Goal: Information Seeking & Learning: Learn about a topic

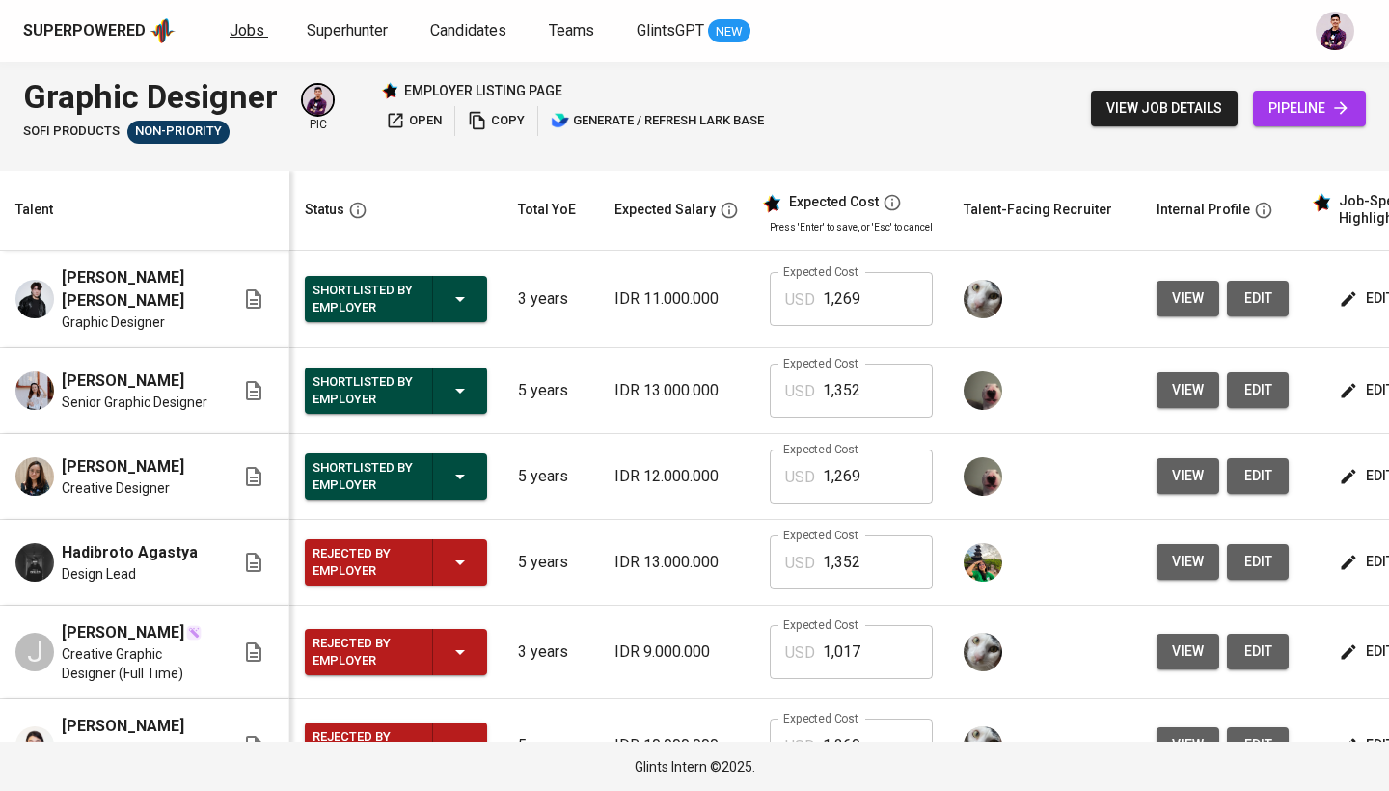
click at [235, 28] on span "Jobs" at bounding box center [246, 30] width 35 height 18
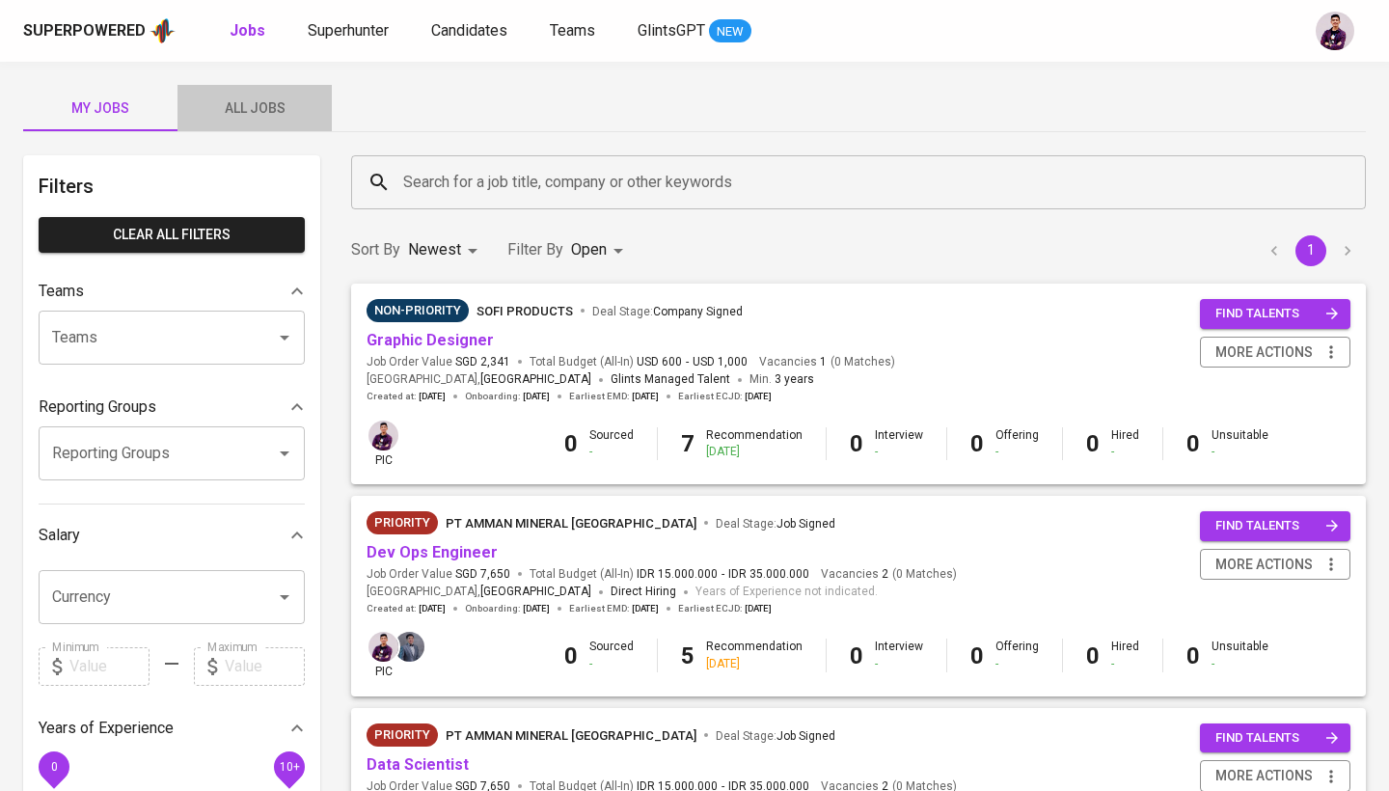
click at [254, 103] on span "All Jobs" at bounding box center [254, 108] width 131 height 24
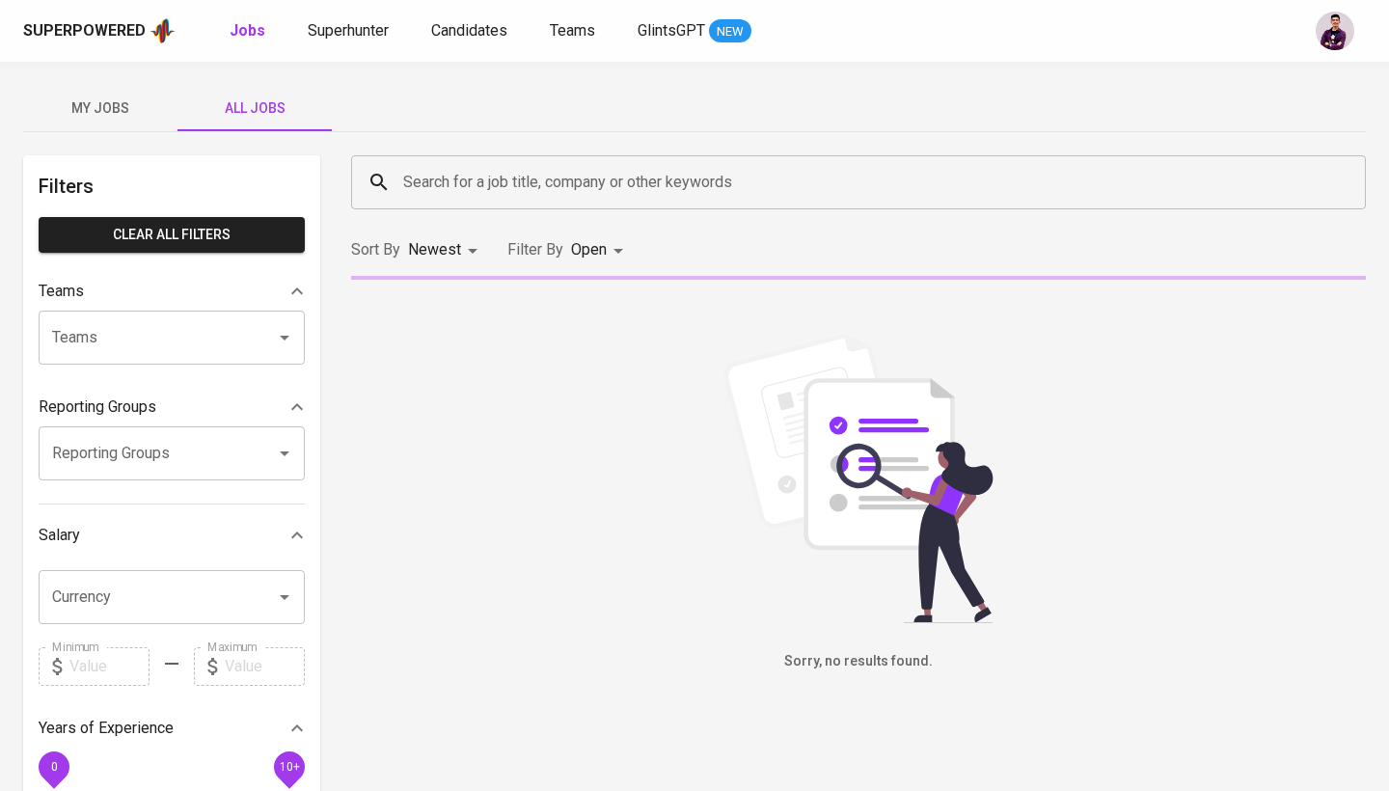
click at [389, 154] on div "Search for a job title, company or other keywords Search for a job title, compa…" at bounding box center [858, 182] width 1038 height 77
click at [412, 198] on input "Search for a job title, company or other keywords" at bounding box center [863, 182] width 930 height 37
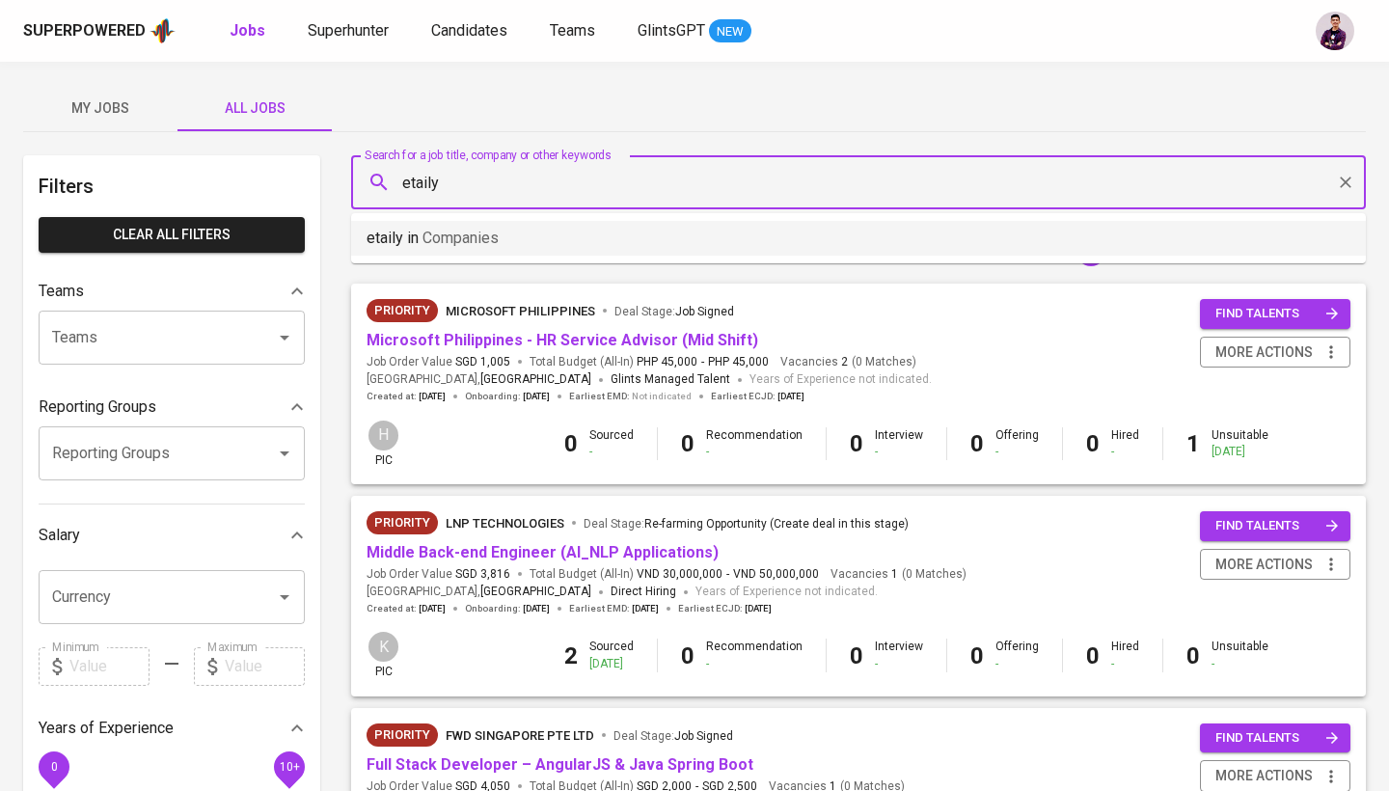
click at [432, 232] on span "Companies" at bounding box center [460, 238] width 76 height 18
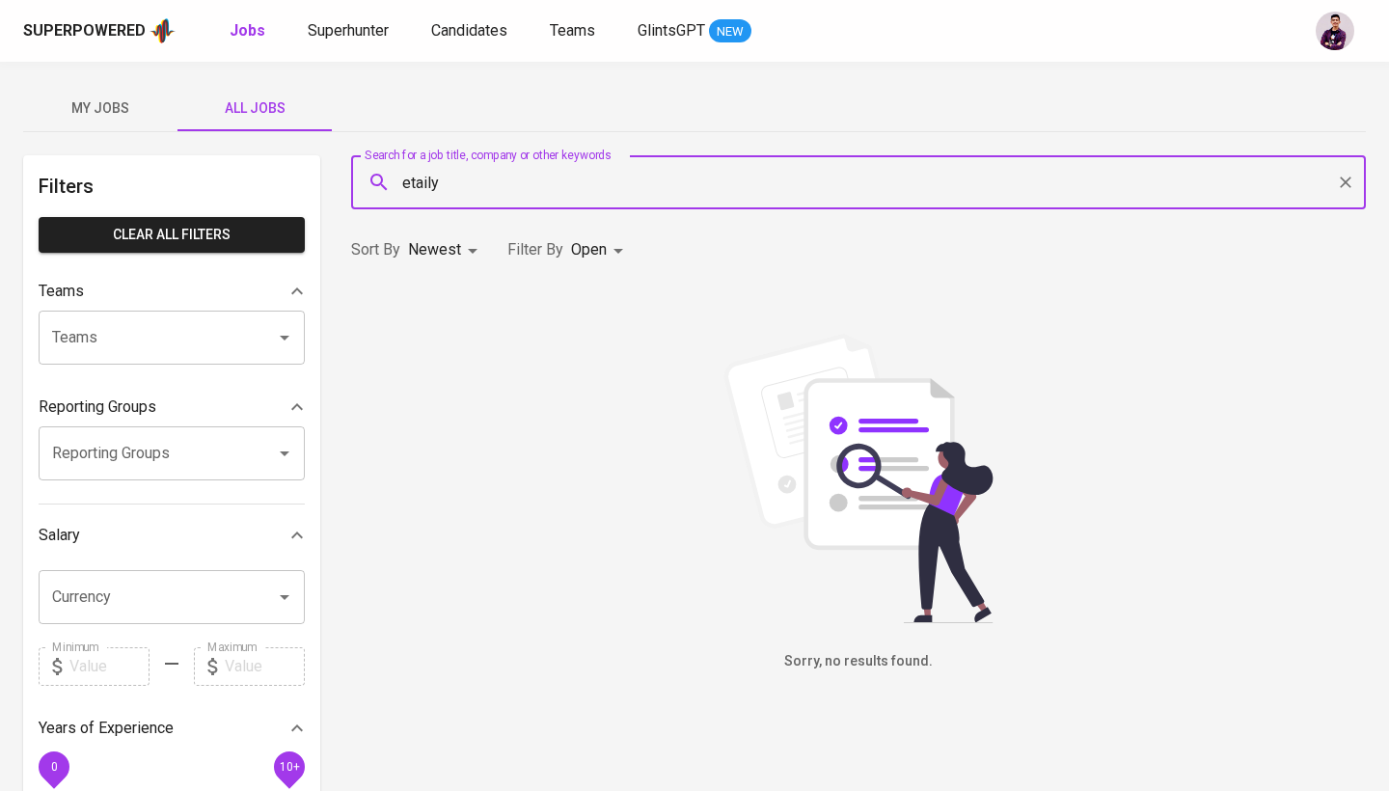
type input "etaily"
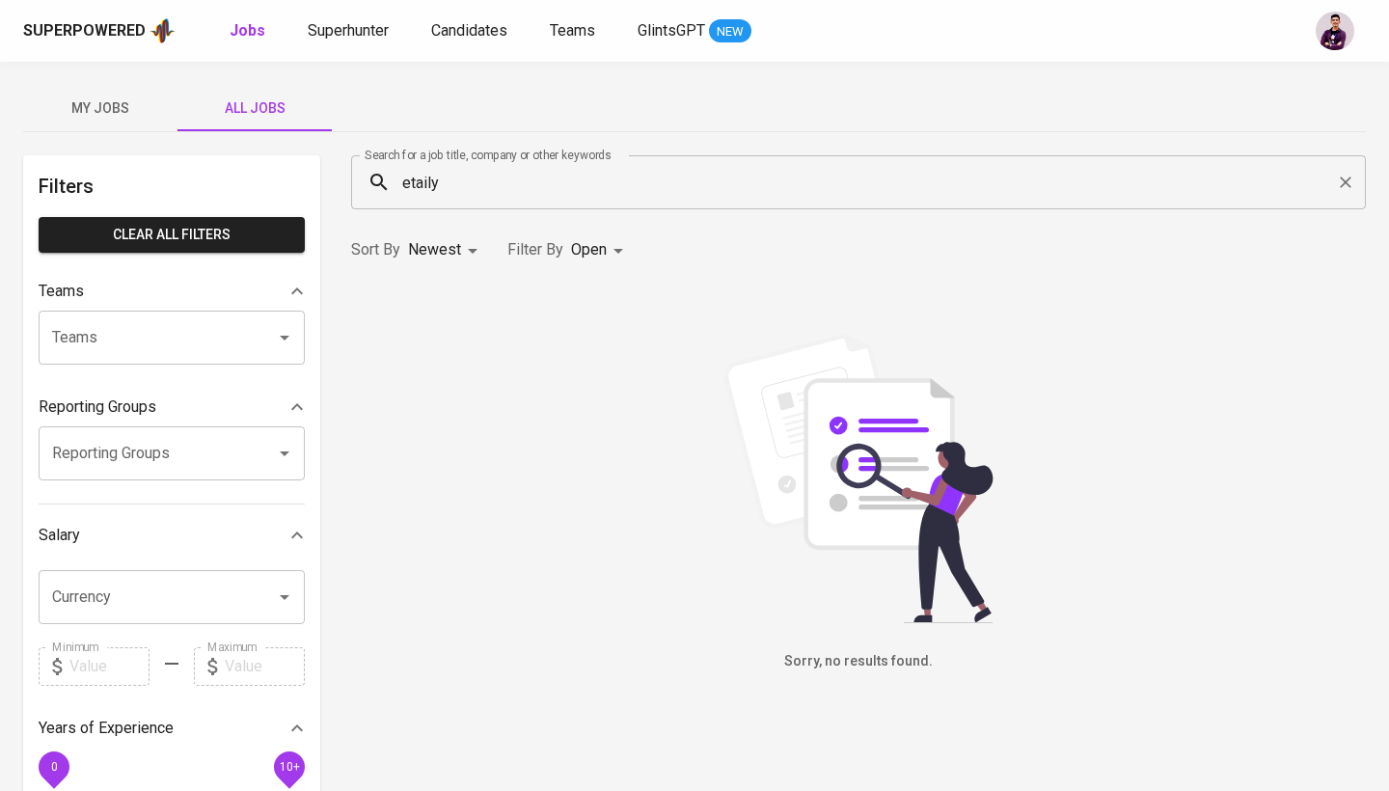
click at [601, 267] on body "Superpowered Jobs Superhunter Candidates Teams GlintsGPT NEW My Jobs All Jobs F…" at bounding box center [694, 658] width 1389 height 1316
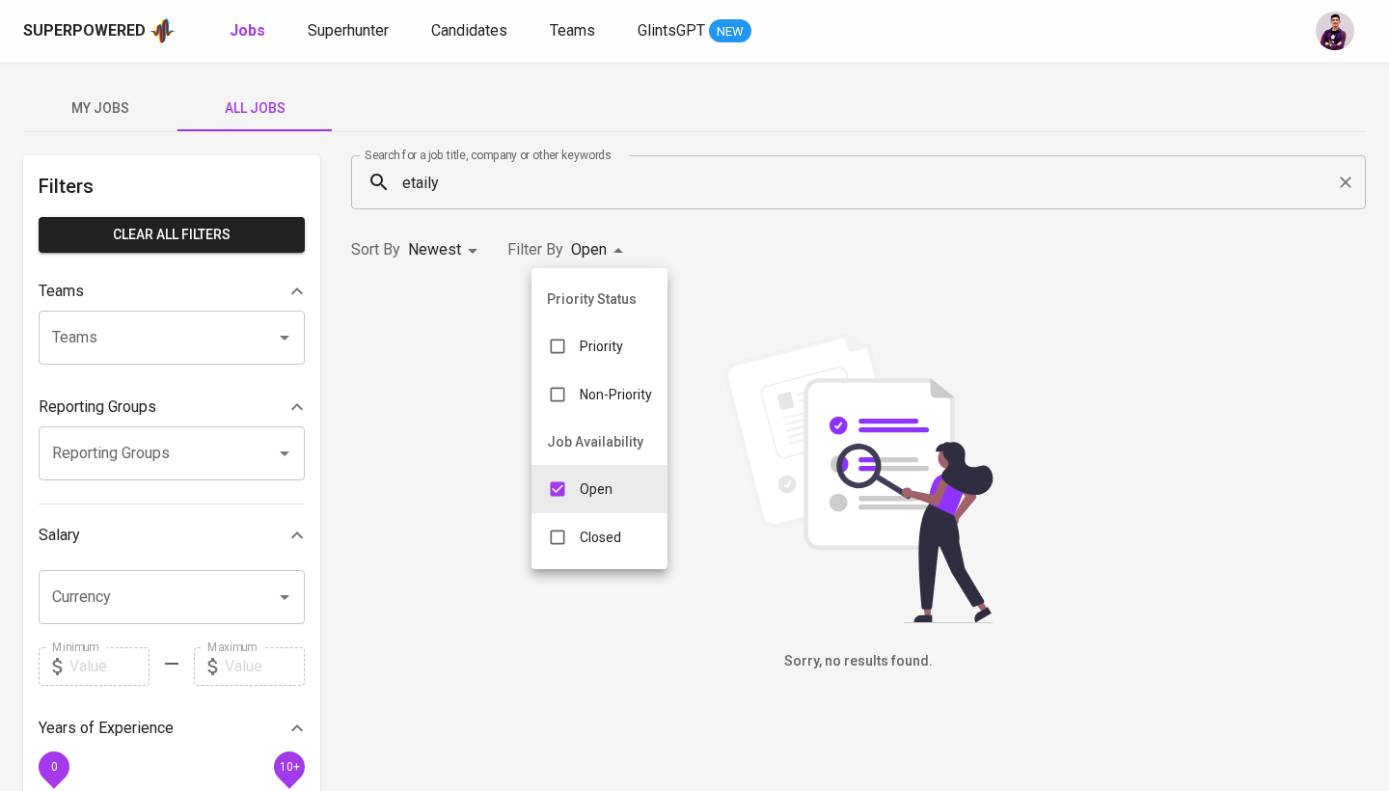
click at [589, 555] on li "Closed" at bounding box center [599, 537] width 136 height 48
type input "OPEN,CLOSE"
checkbox input "true"
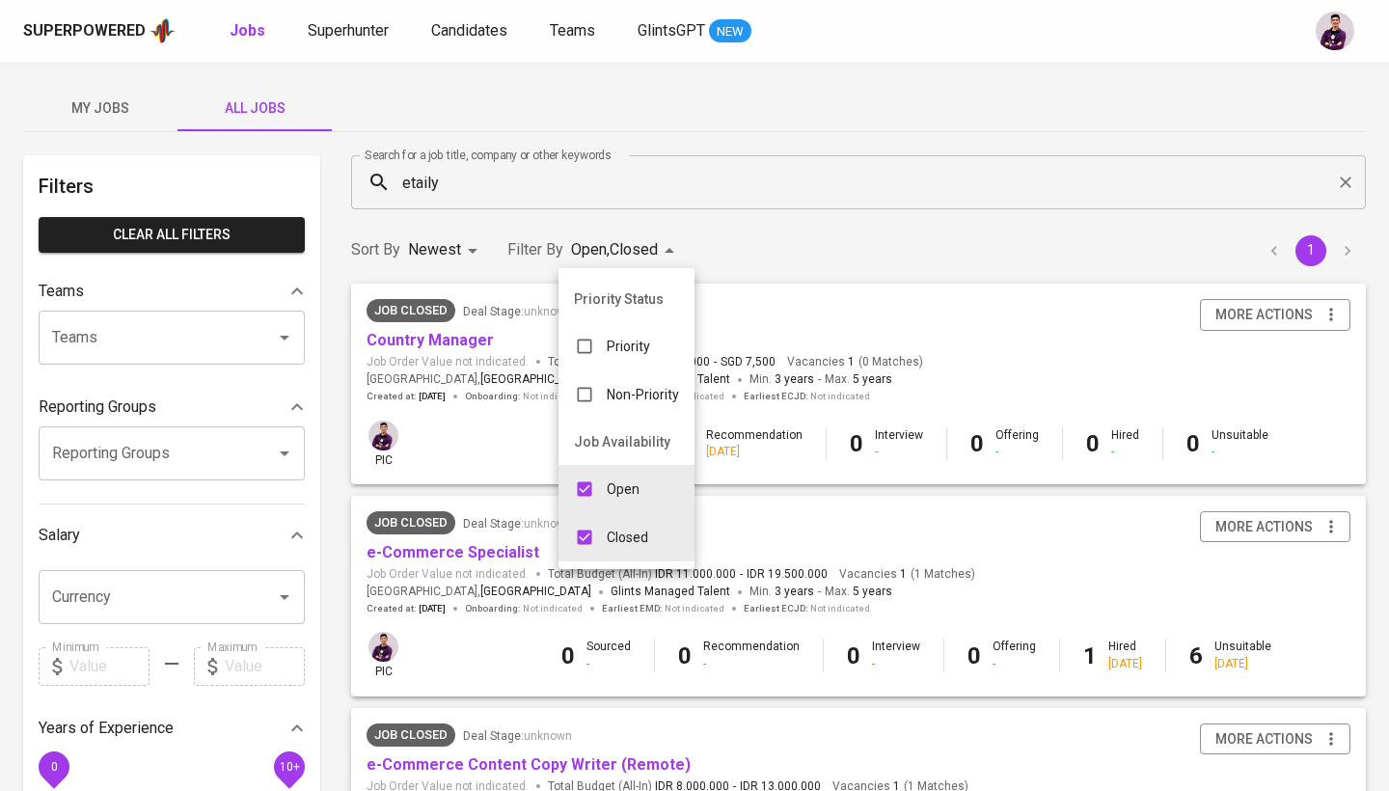
click at [928, 515] on div at bounding box center [694, 395] width 1389 height 791
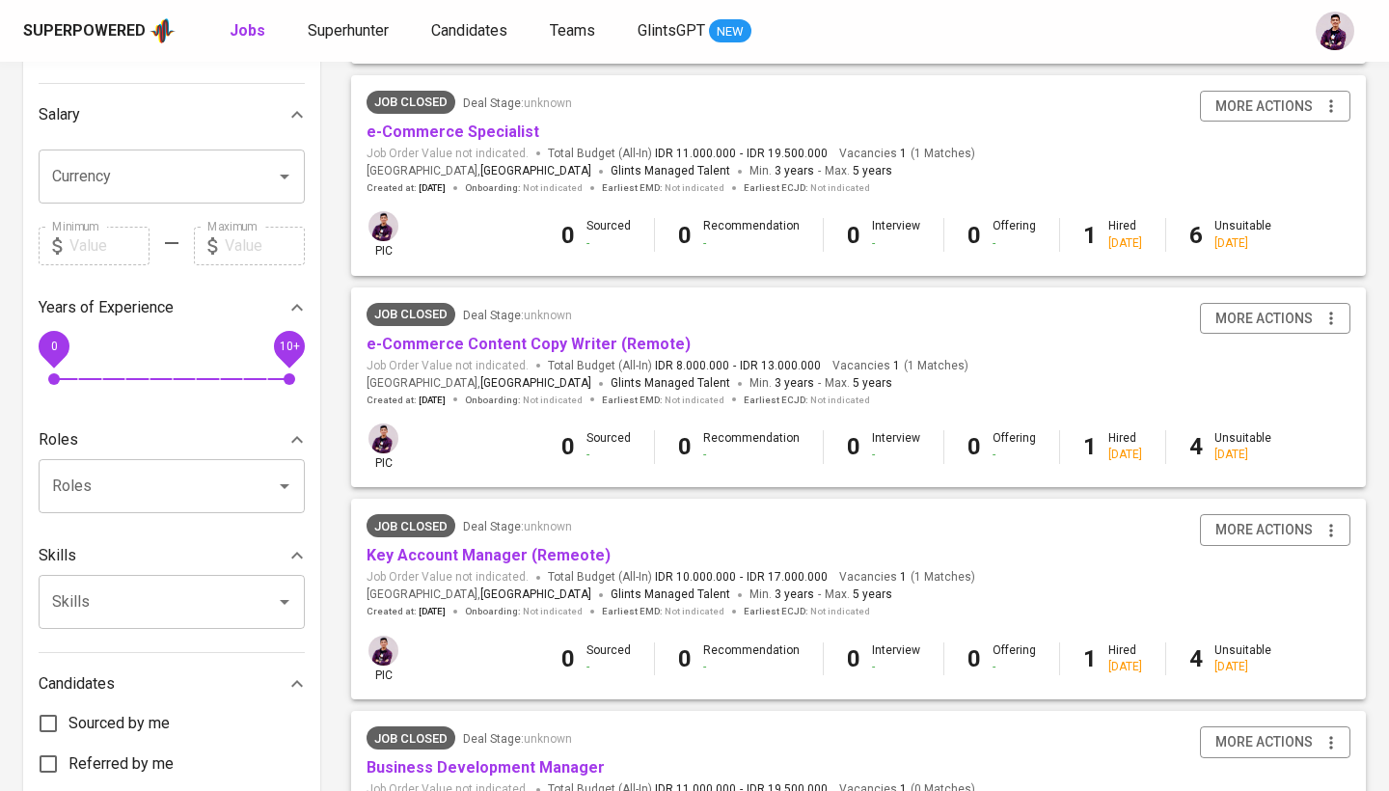
scroll to position [318, 0]
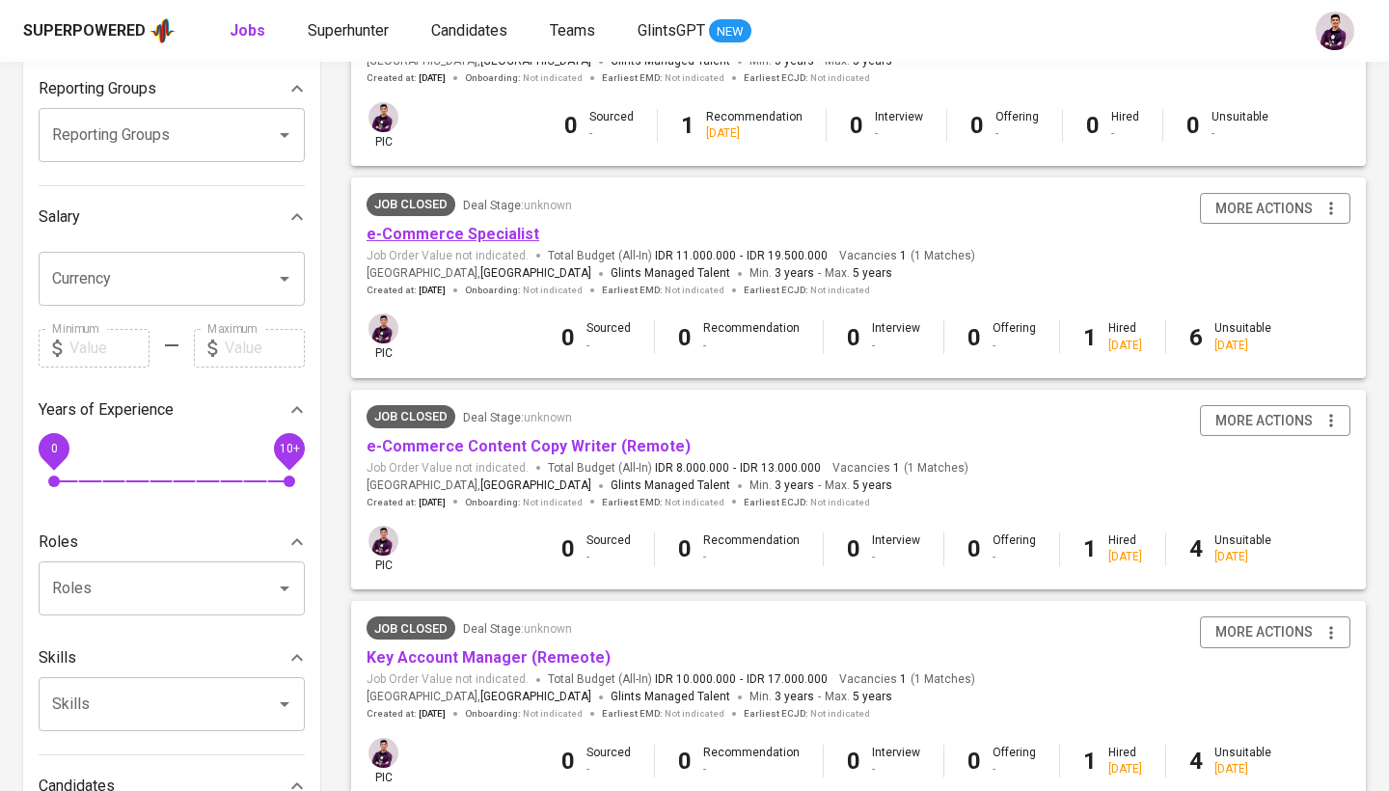
click at [485, 230] on link "e-Commerce Specialist" at bounding box center [452, 234] width 173 height 18
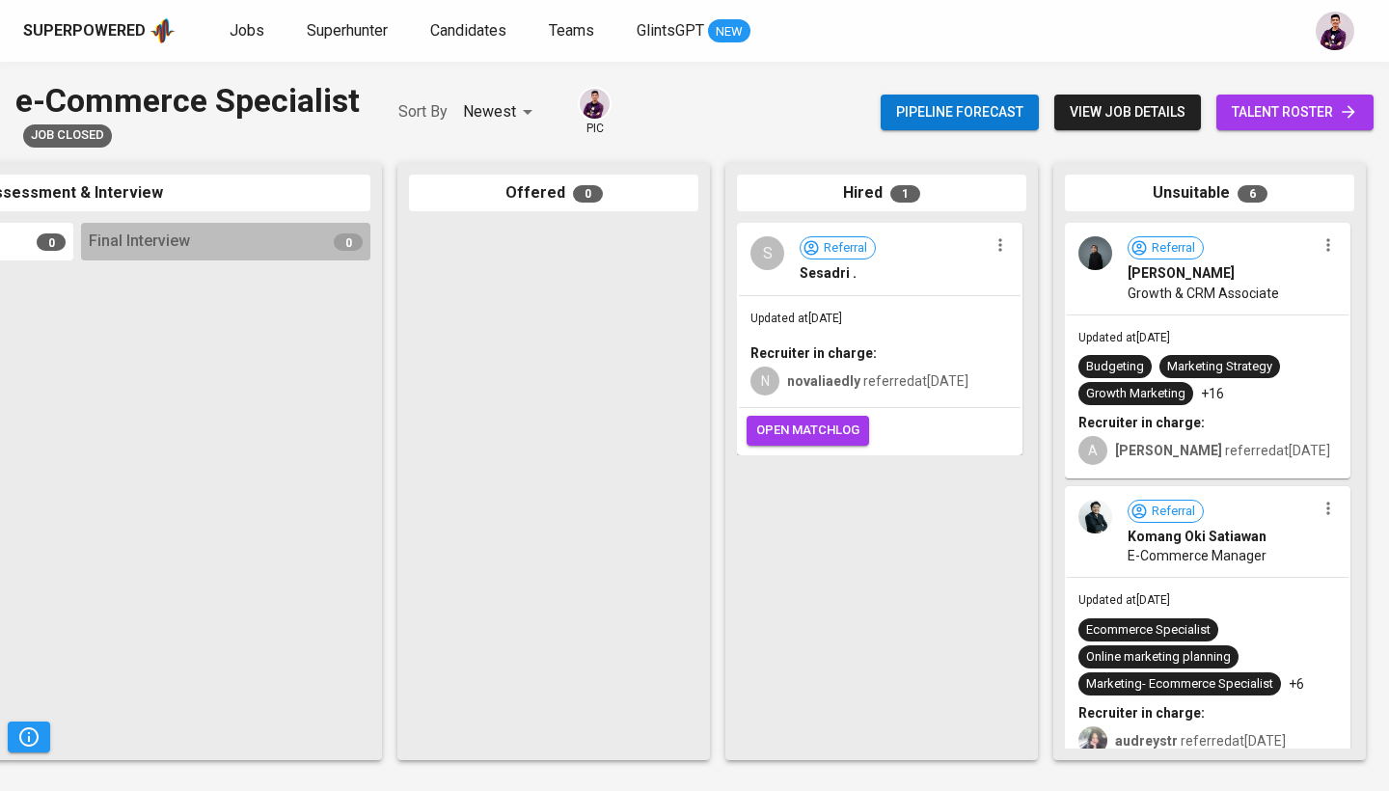
click at [1110, 260] on img at bounding box center [1095, 253] width 34 height 34
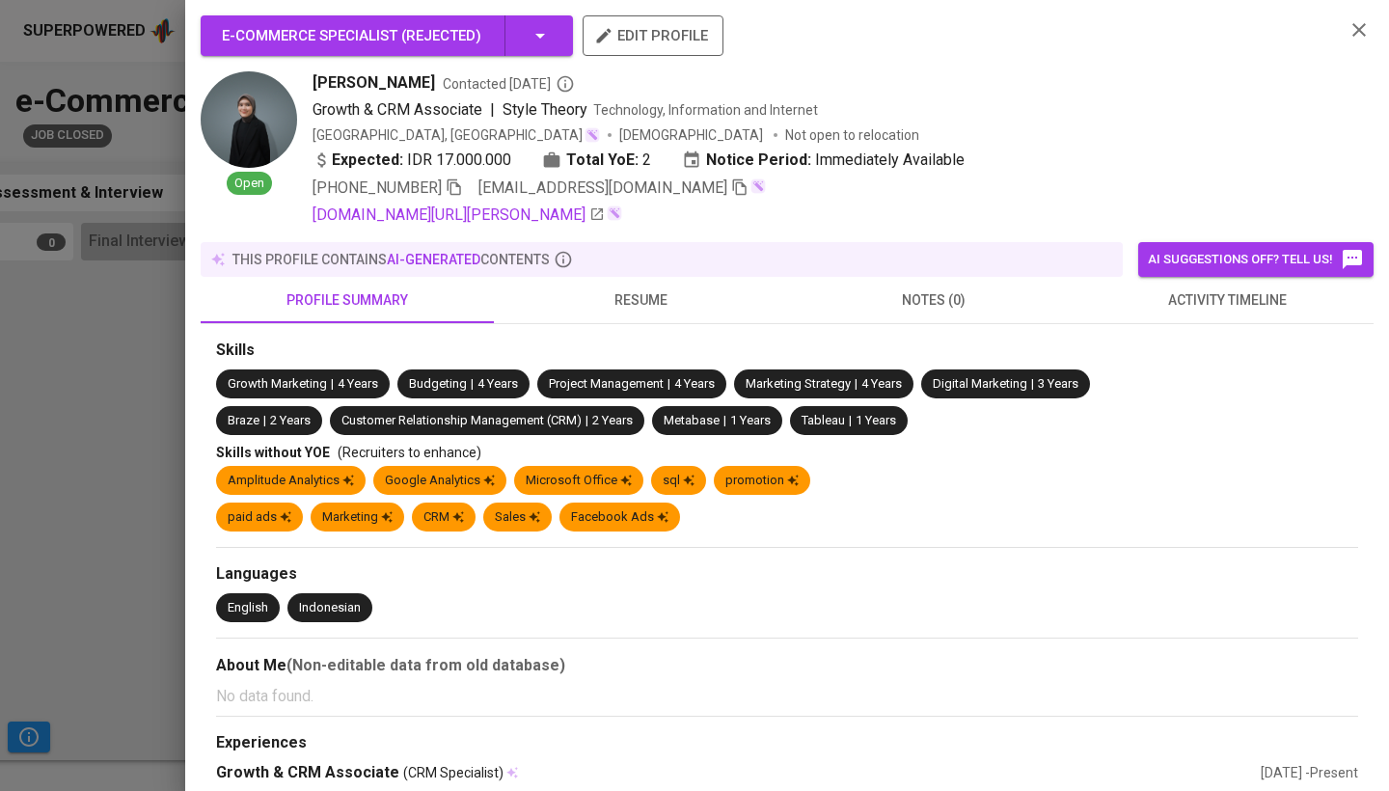
click at [654, 226] on div "[DOMAIN_NAME][URL][PERSON_NAME]" at bounding box center [820, 214] width 1016 height 23
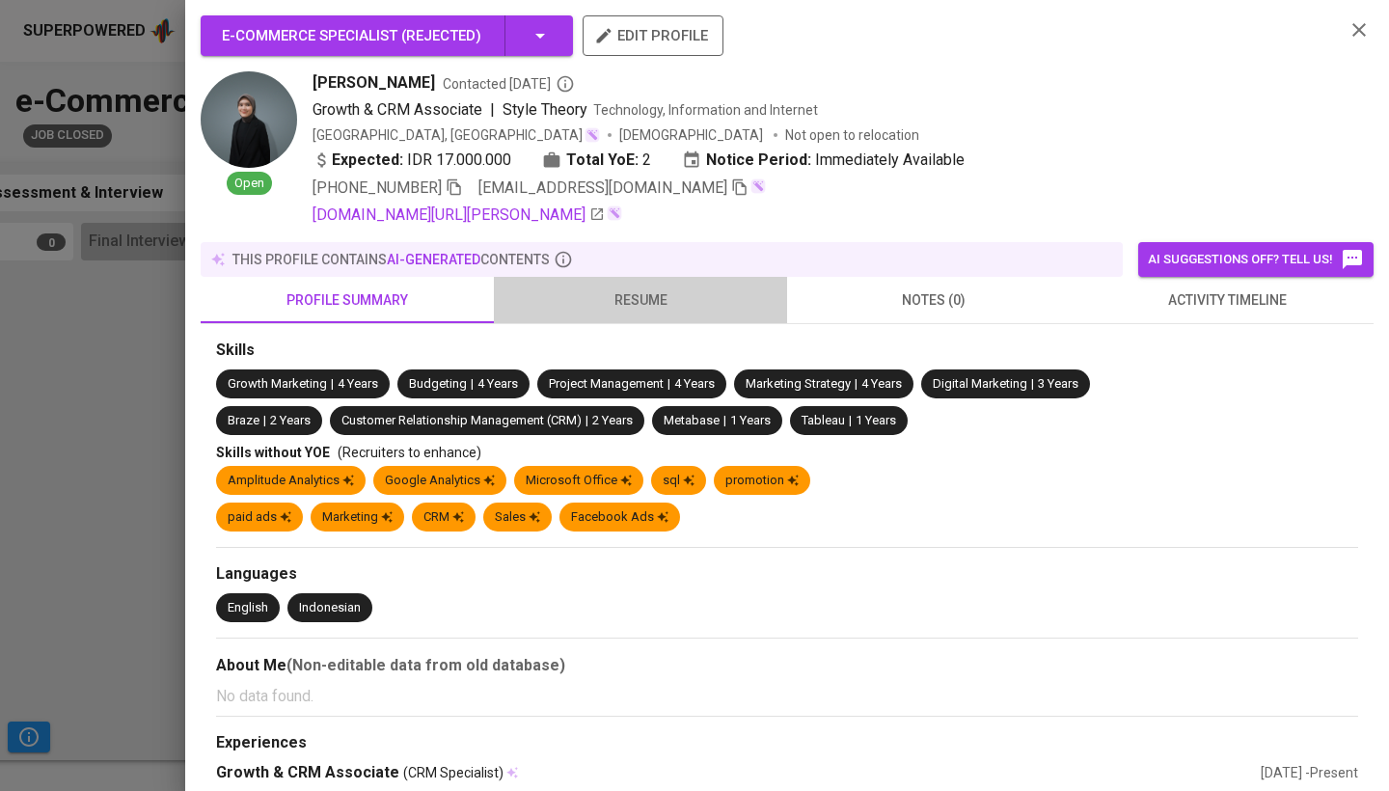
click at [661, 301] on span "resume" at bounding box center [640, 300] width 270 height 24
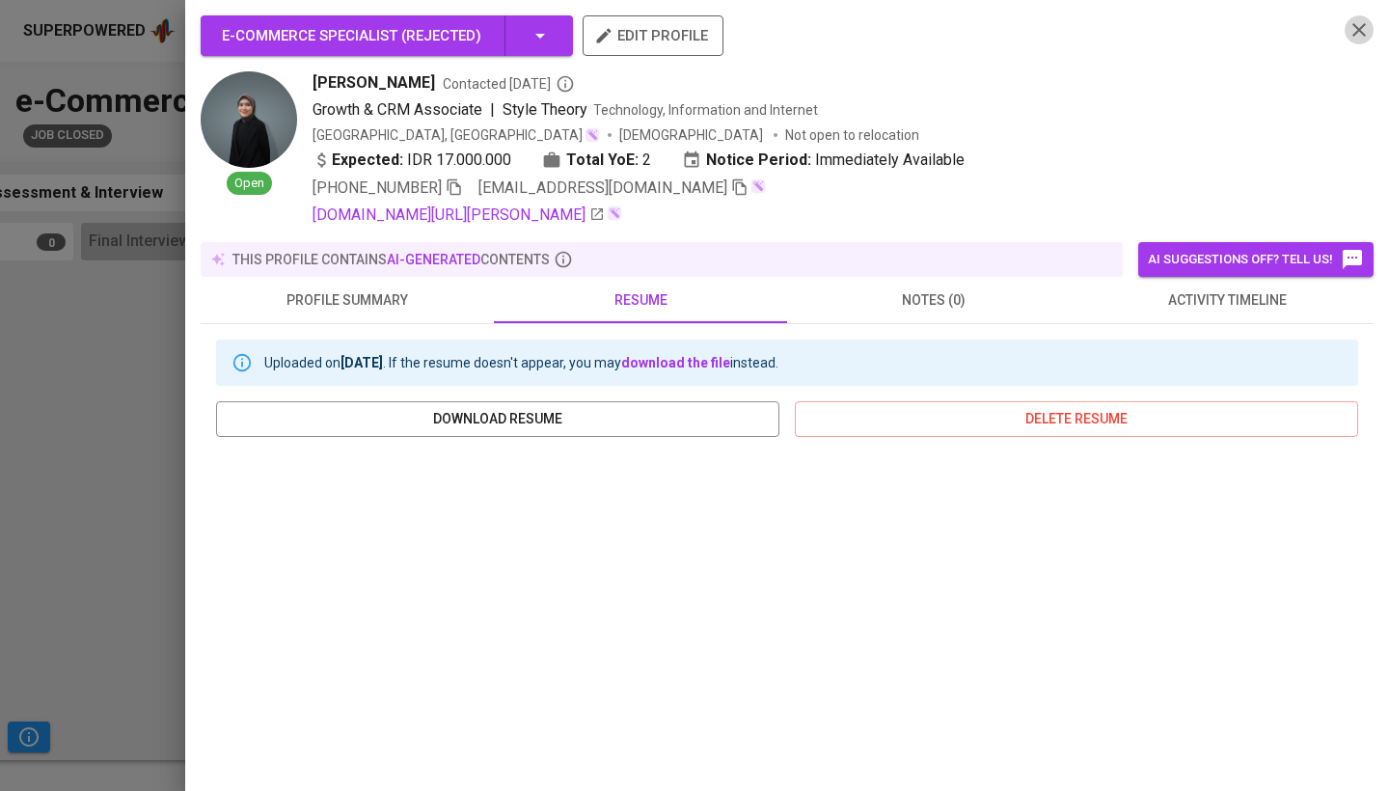
click at [1348, 36] on icon "button" at bounding box center [1358, 29] width 23 height 23
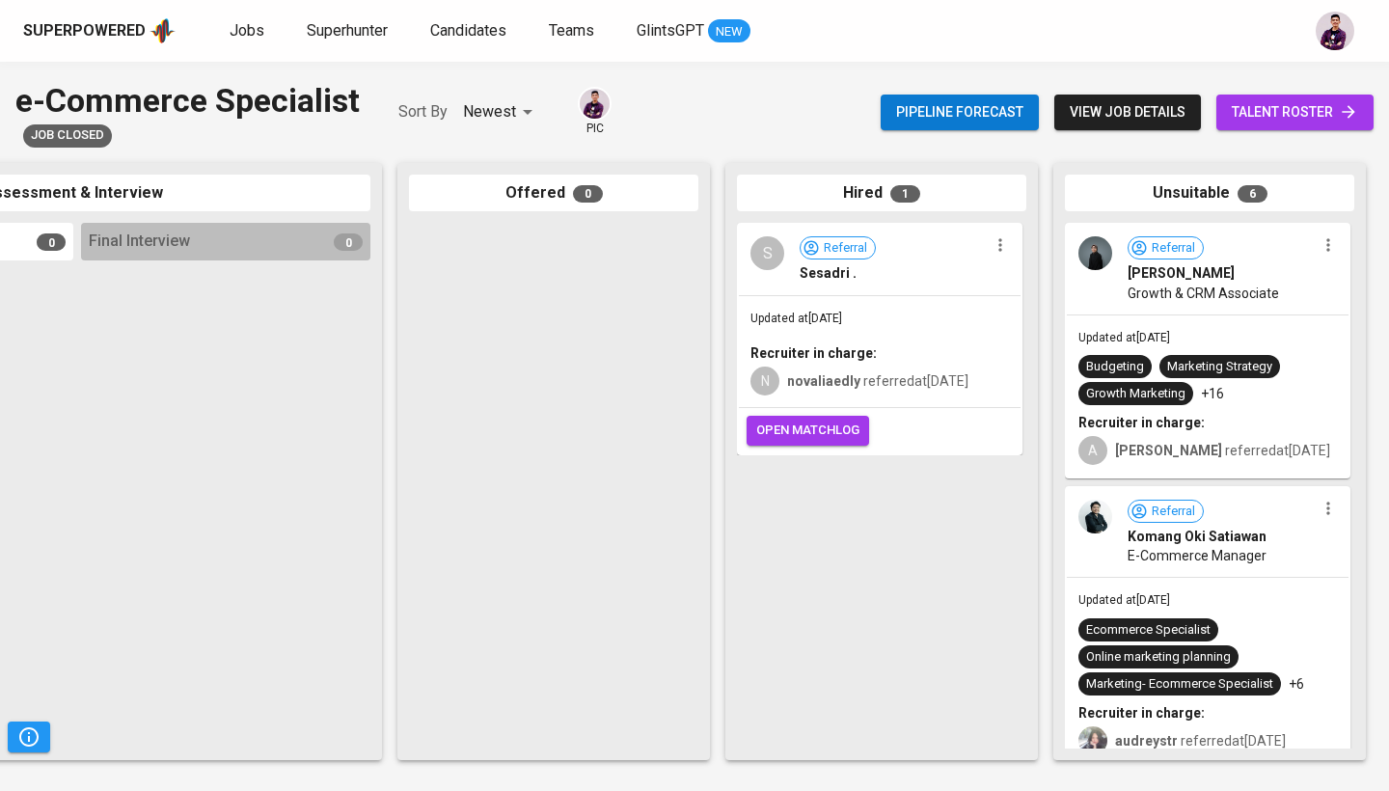
click at [771, 266] on div "S" at bounding box center [767, 253] width 34 height 34
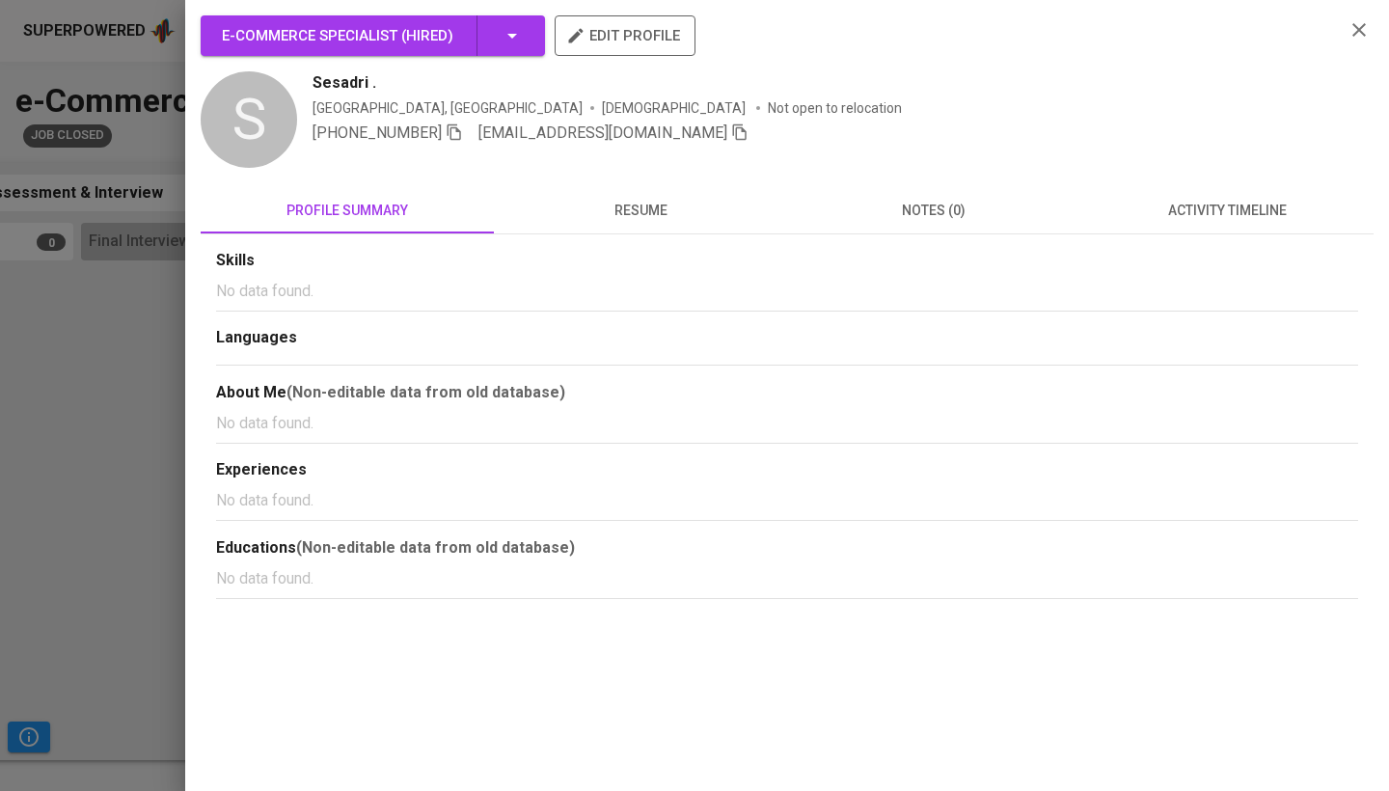
click at [618, 226] on button "resume" at bounding box center [640, 210] width 293 height 46
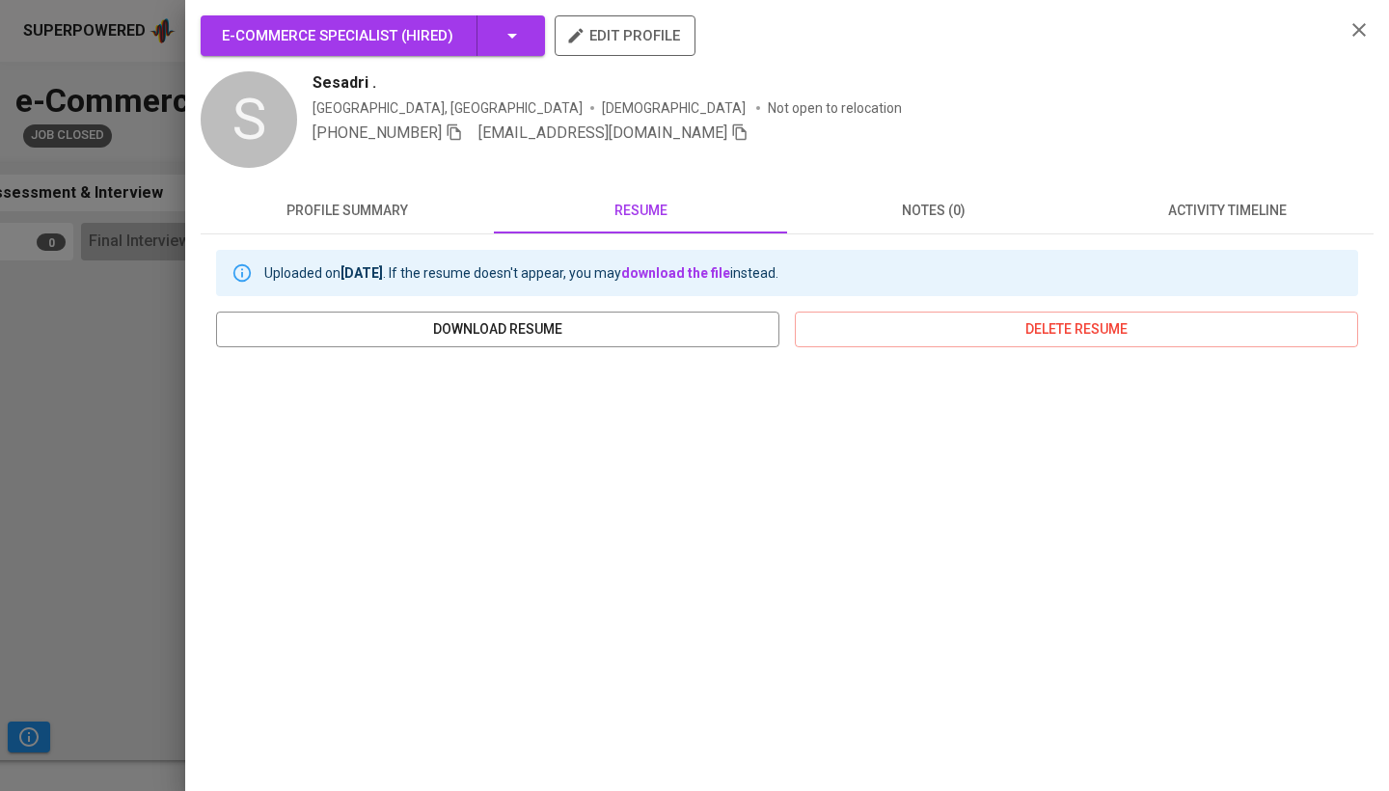
click at [1358, 39] on icon "button" at bounding box center [1358, 29] width 23 height 23
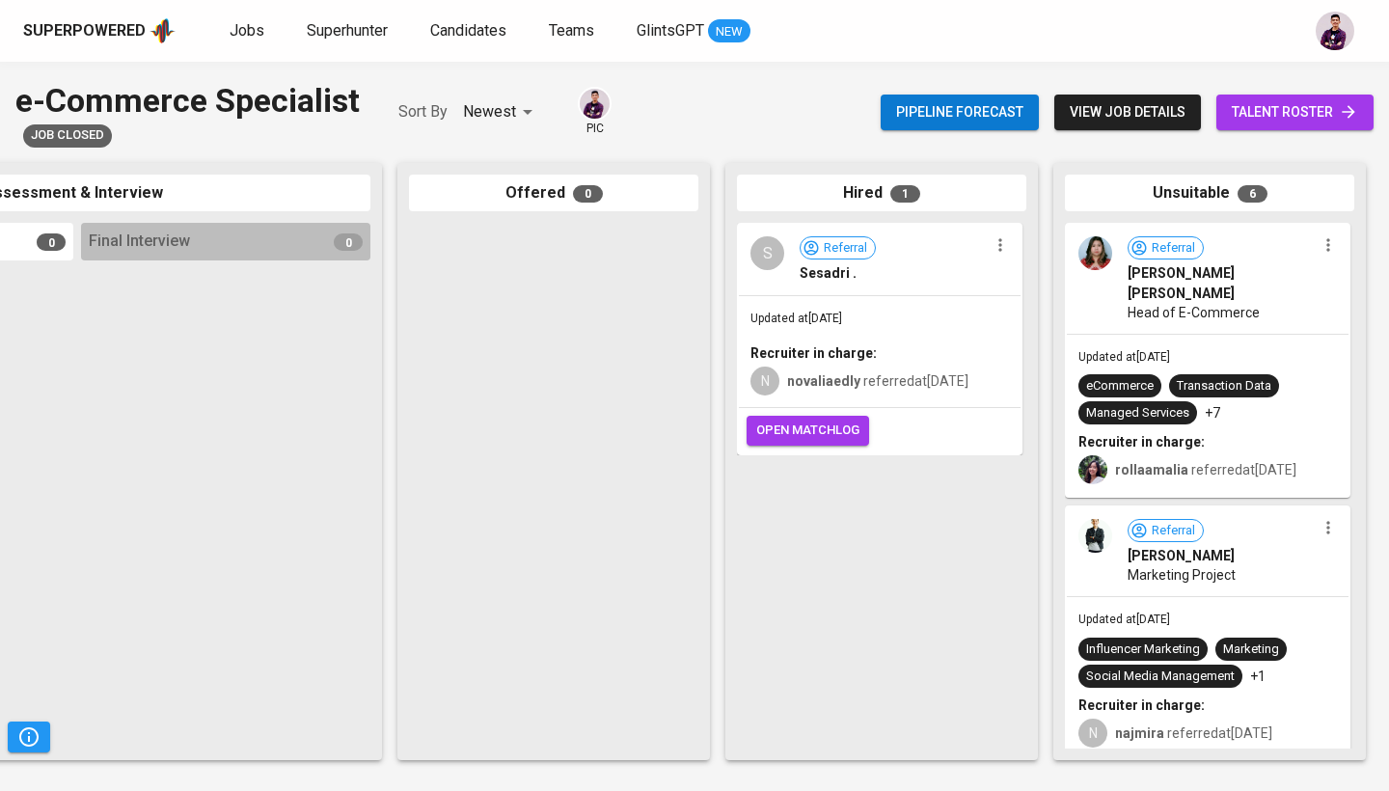
scroll to position [1090, 0]
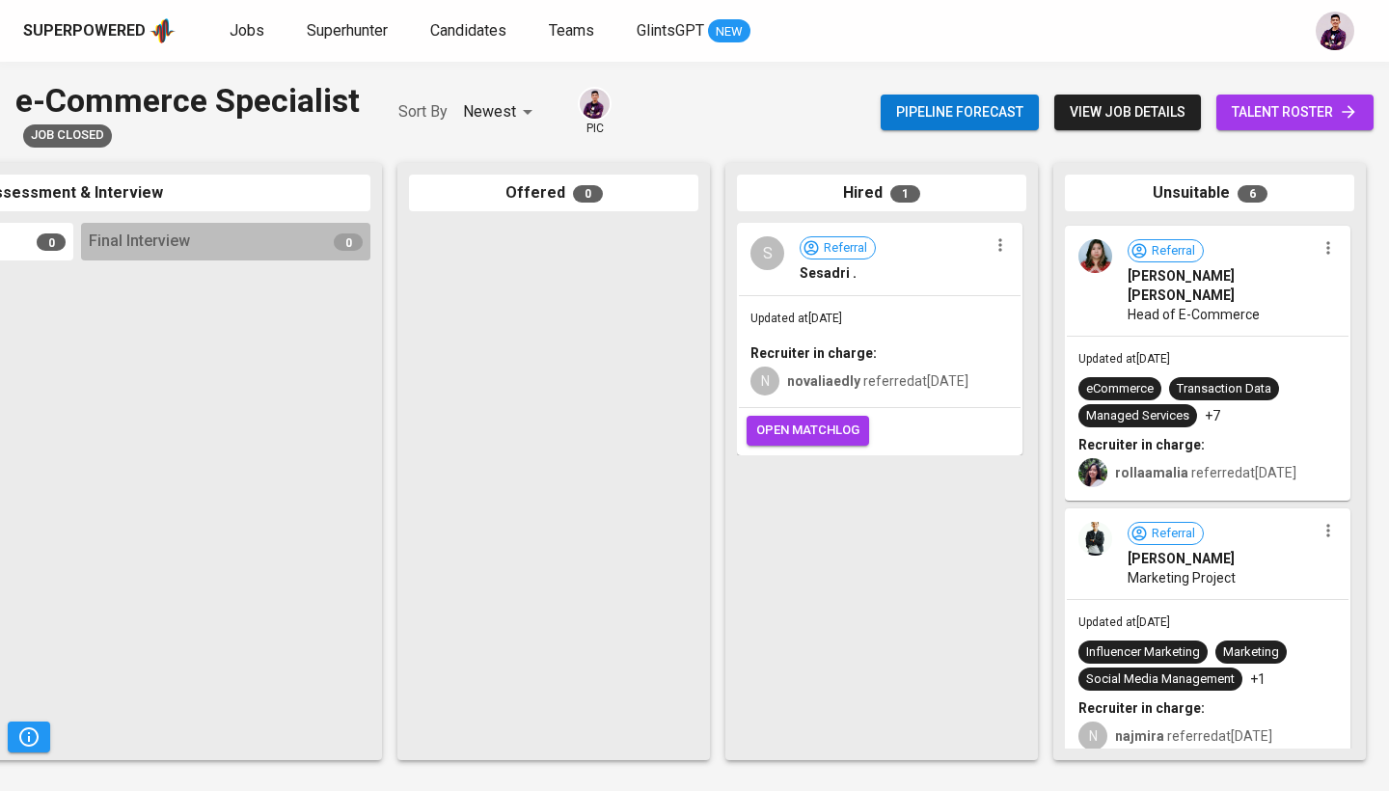
click at [1087, 263] on img at bounding box center [1095, 256] width 34 height 34
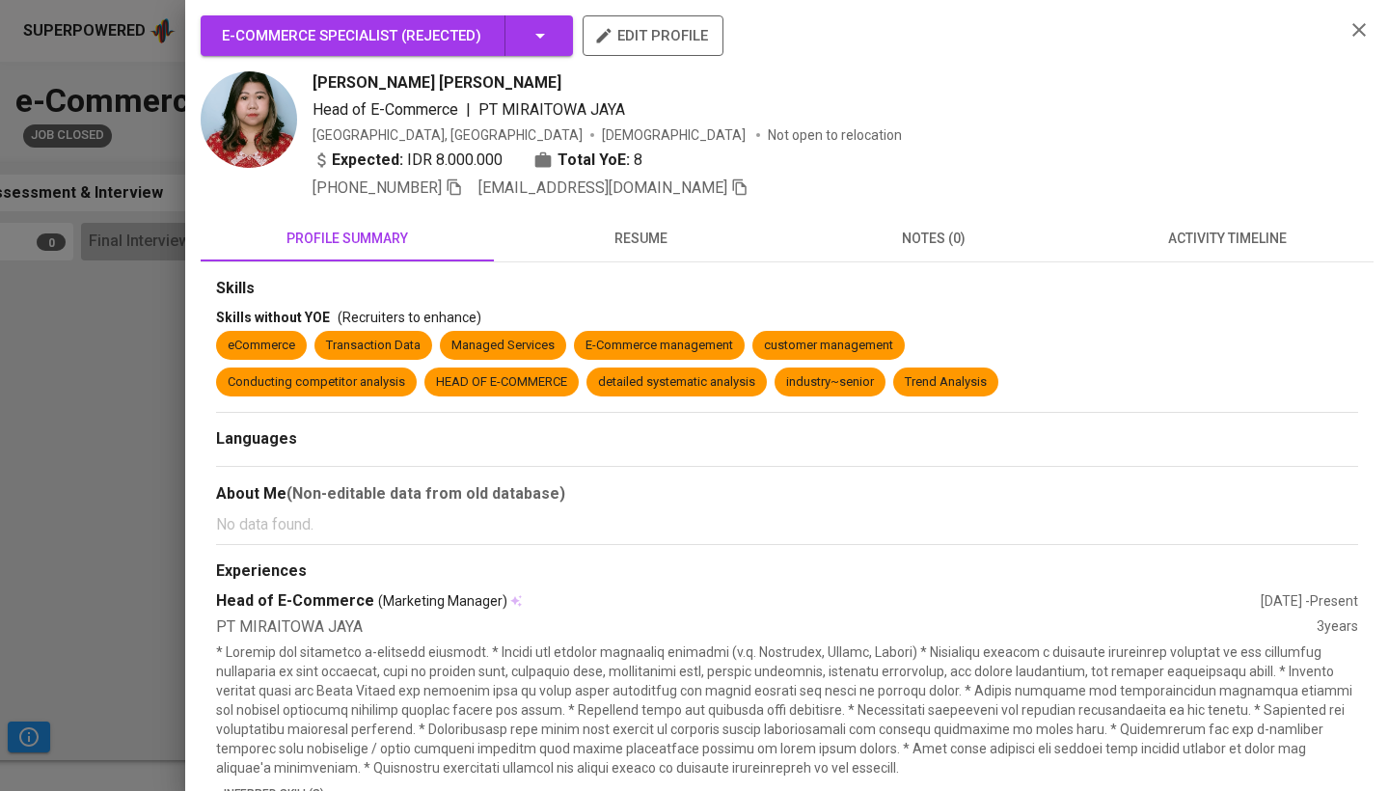
click at [686, 229] on span "resume" at bounding box center [640, 239] width 270 height 24
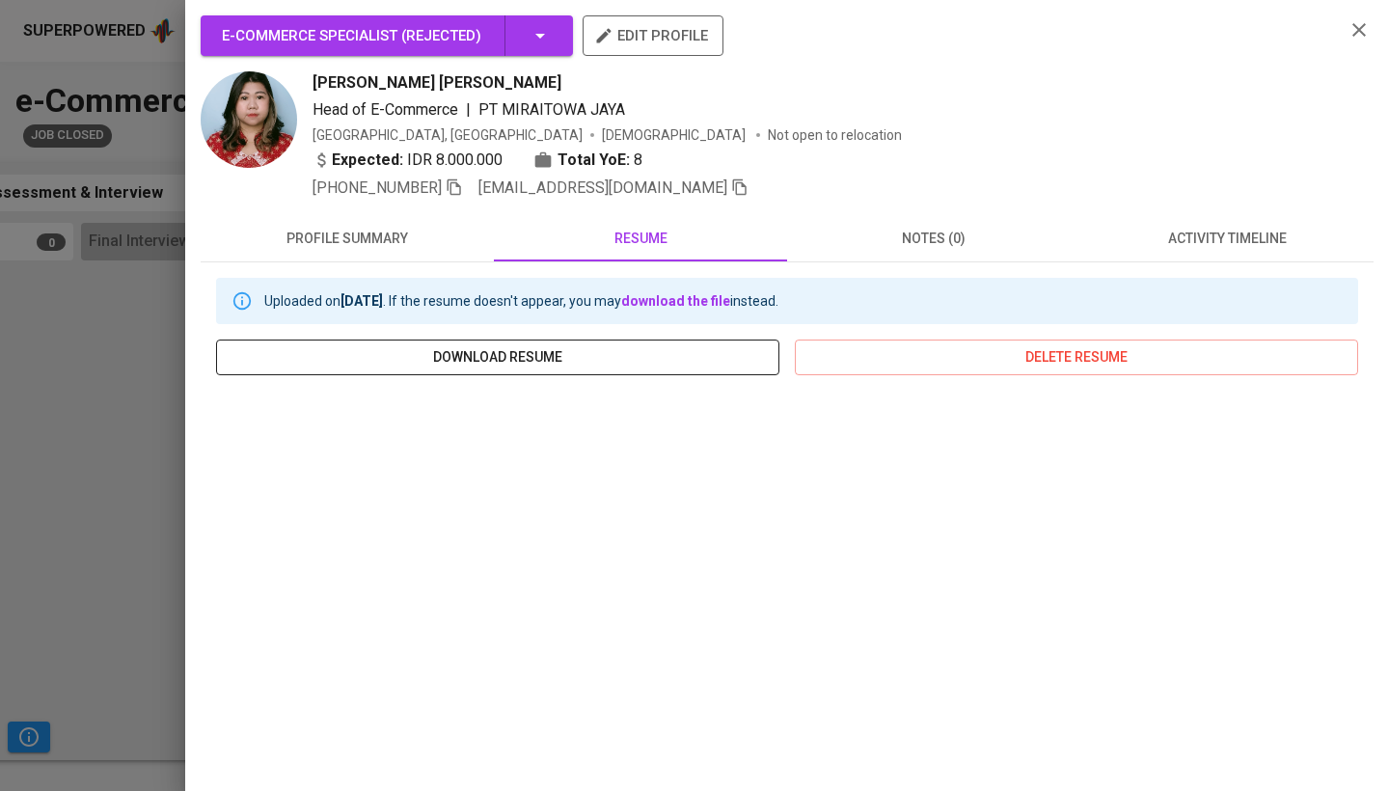
scroll to position [0, 0]
click at [609, 363] on span "download resume" at bounding box center [497, 357] width 532 height 24
click at [1353, 31] on icon "button" at bounding box center [1358, 29] width 23 height 23
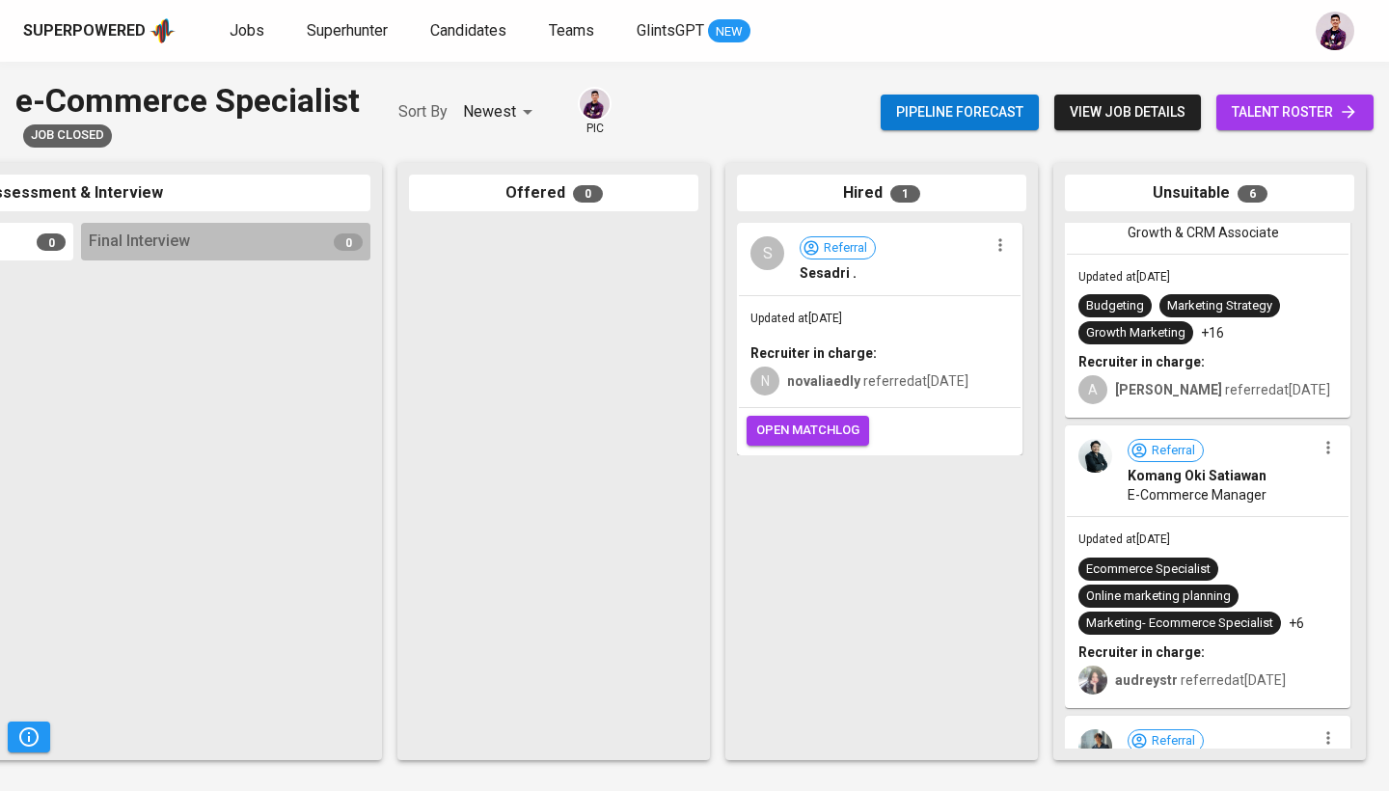
scroll to position [58, 0]
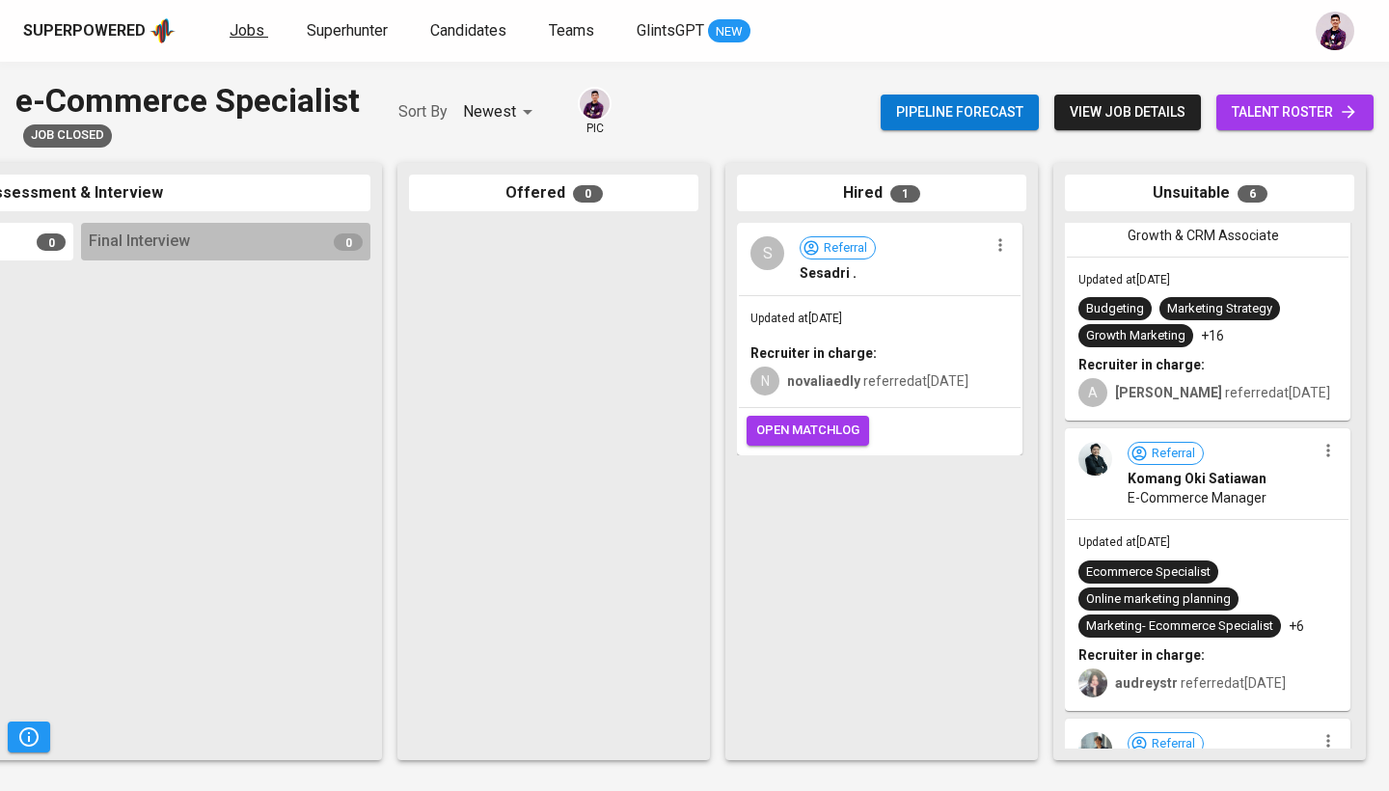
click at [258, 42] on link "Jobs" at bounding box center [248, 31] width 39 height 24
